Goal: Task Accomplishment & Management: Understand process/instructions

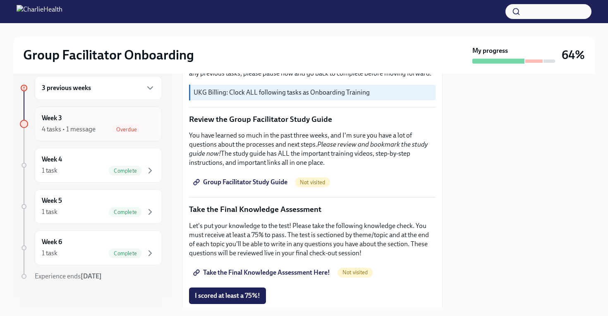
scroll to position [11, 0]
click at [72, 130] on div "4 tasks • 1 message" at bounding box center [69, 128] width 54 height 9
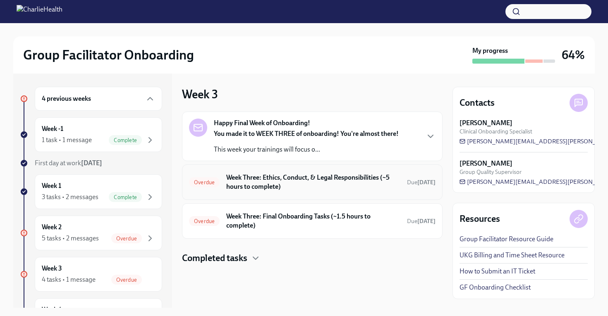
click at [268, 184] on h6 "Week Three: Ethics, Conduct, & Legal Responsibilities (~5 hours to complete)" at bounding box center [313, 182] width 174 height 18
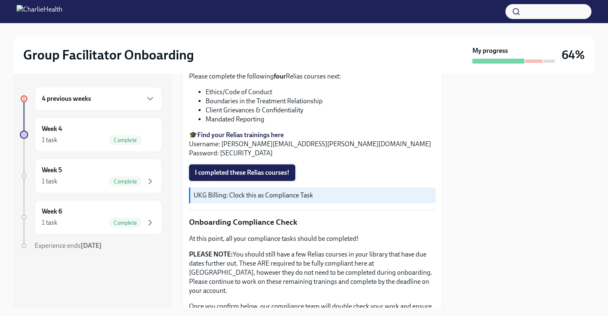
scroll to position [383, 0]
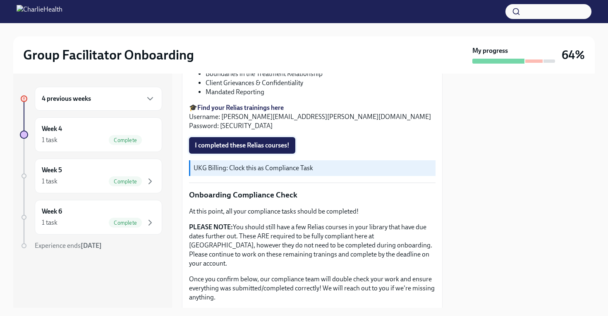
click at [249, 145] on span "I completed these Relias courses!" at bounding box center [242, 145] width 95 height 8
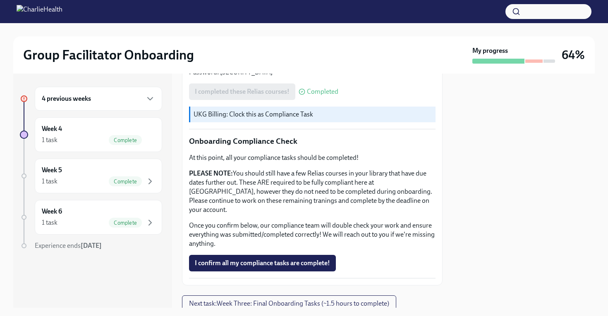
scroll to position [455, 0]
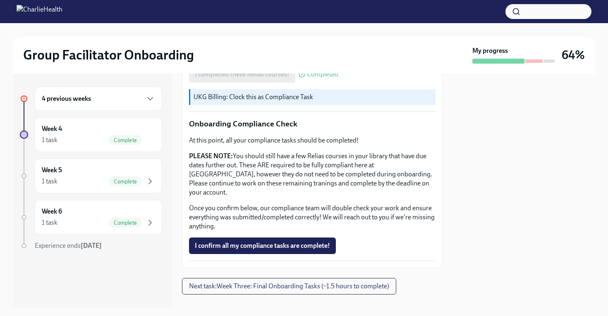
click at [73, 103] on div "4 previous weeks" at bounding box center [98, 99] width 113 height 10
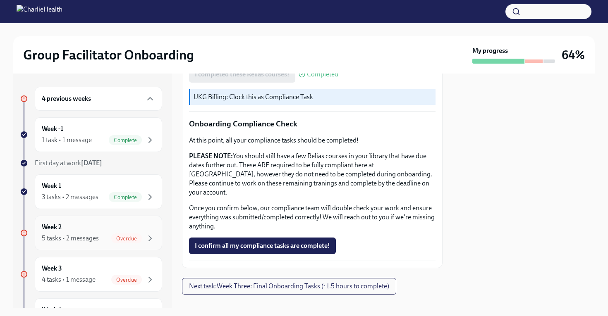
scroll to position [2, 0]
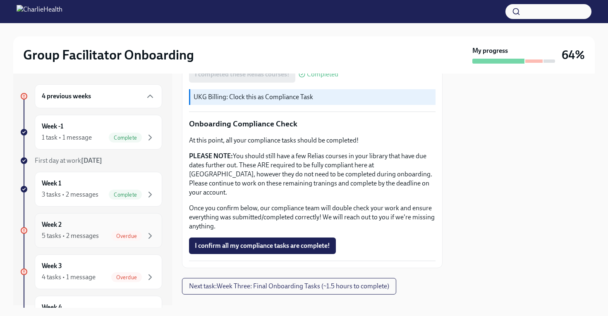
click at [69, 237] on div "5 tasks • 2 messages" at bounding box center [70, 236] width 57 height 9
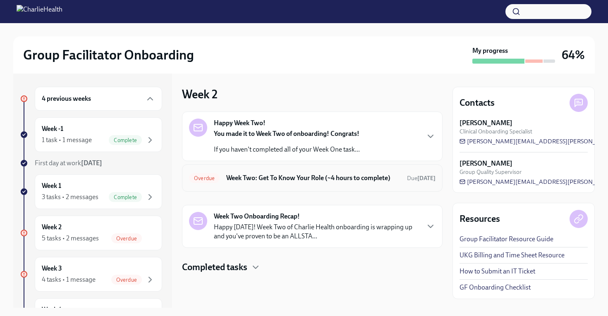
click at [300, 174] on h6 "Week Two: Get To Know Your Role (~4 hours to complete)" at bounding box center [313, 178] width 174 height 9
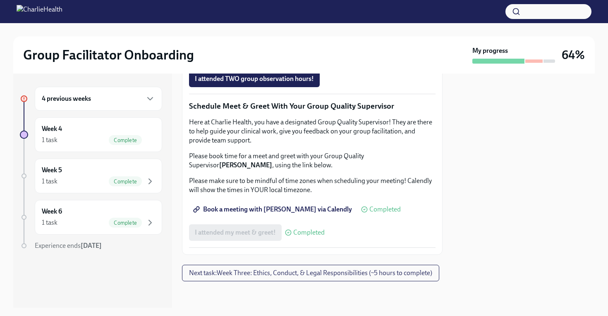
scroll to position [837, 0]
click at [82, 99] on h6 "4 previous weeks" at bounding box center [66, 98] width 49 height 9
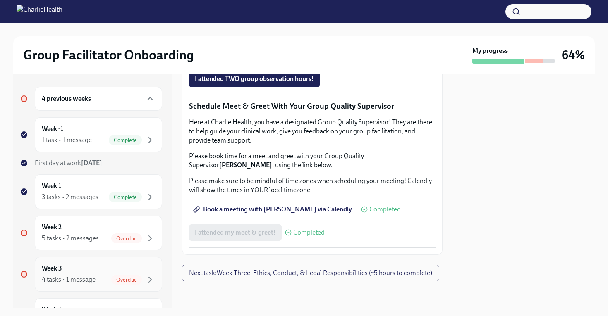
click at [98, 280] on div "4 tasks • 1 message Overdue" at bounding box center [98, 280] width 113 height 10
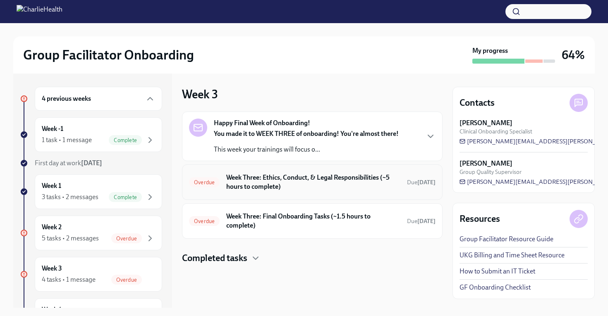
click at [289, 189] on h6 "Week Three: Ethics, Conduct, & Legal Responsibilities (~5 hours to complete)" at bounding box center [313, 182] width 174 height 18
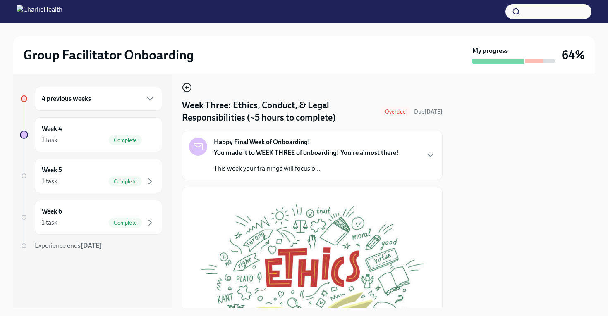
scroll to position [3, 0]
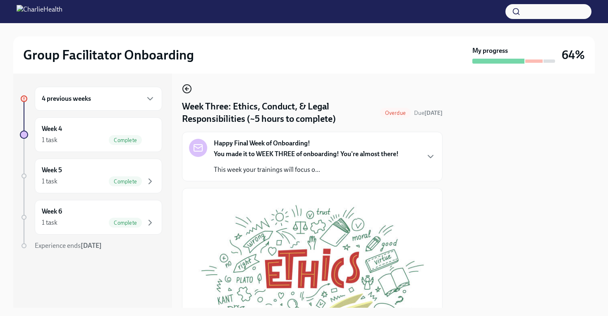
click at [190, 90] on icon "button" at bounding box center [187, 89] width 10 height 10
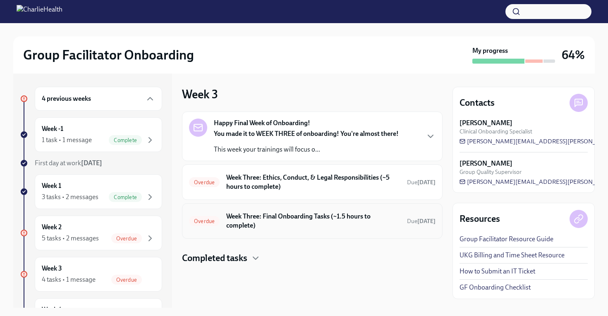
click at [250, 224] on h6 "Week Three: Final Onboarding Tasks (~1.5 hours to complete)" at bounding box center [313, 221] width 174 height 18
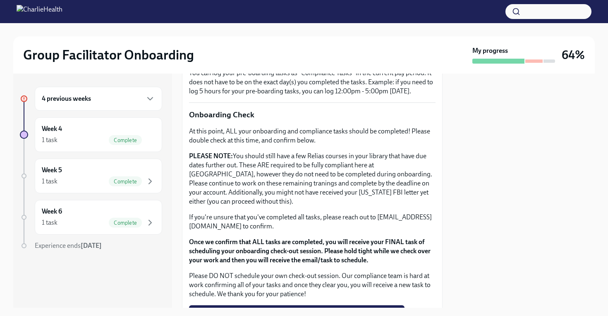
scroll to position [685, 0]
